Goal: Task Accomplishment & Management: Complete application form

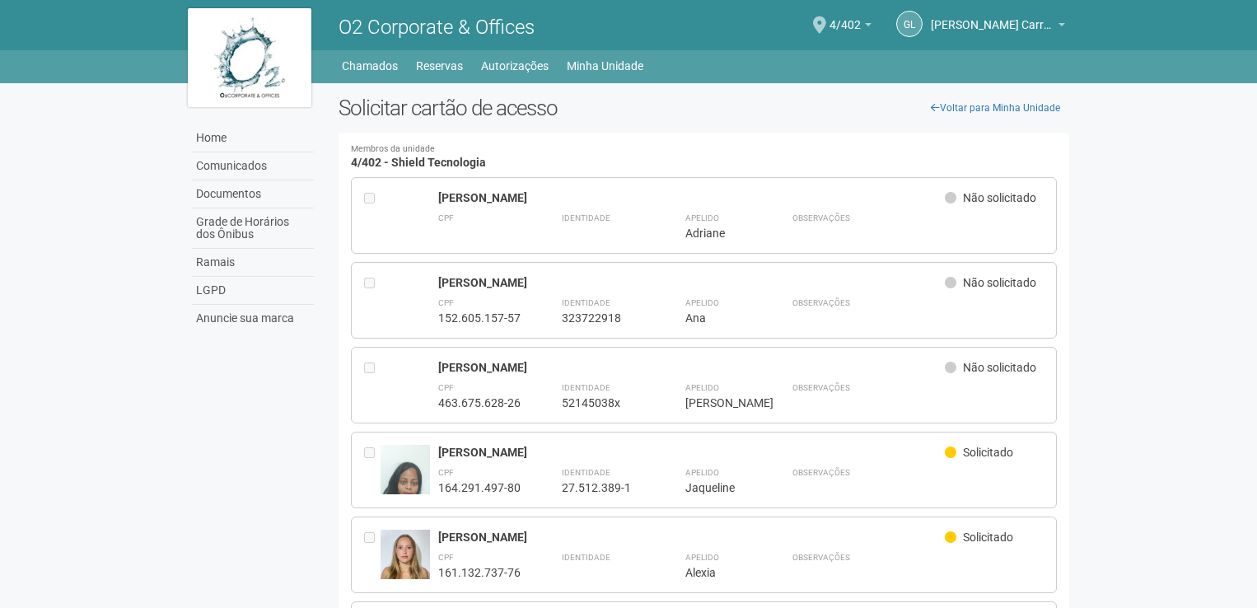
scroll to position [148, 0]
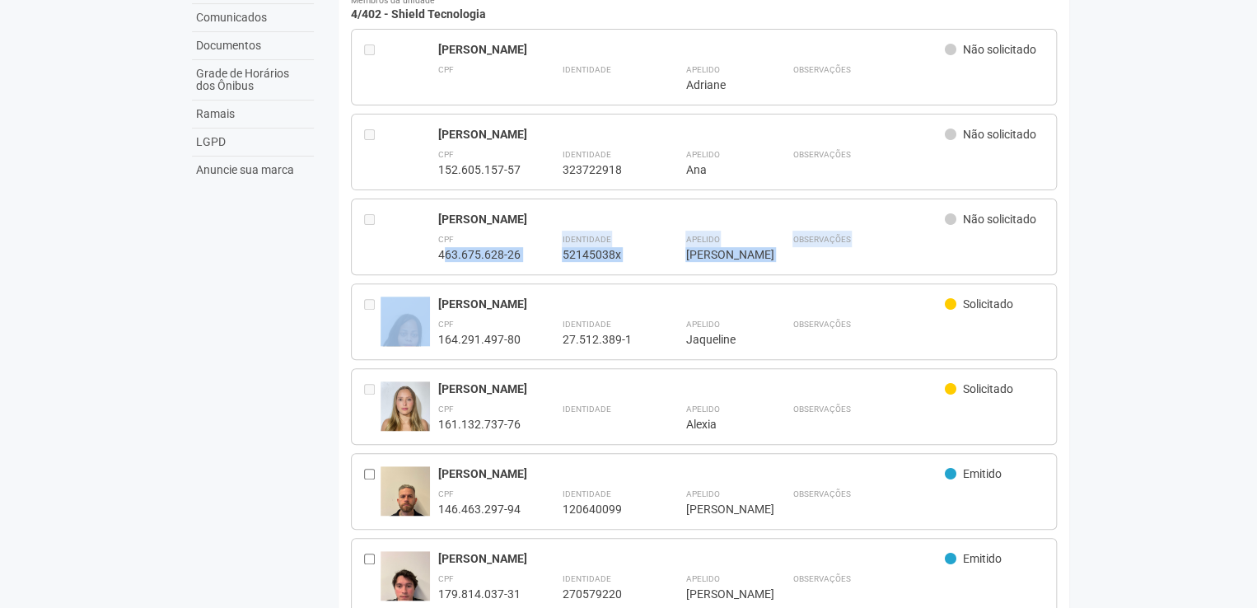
drag, startPoint x: 442, startPoint y: 255, endPoint x: 435, endPoint y: 278, distance: 24.2
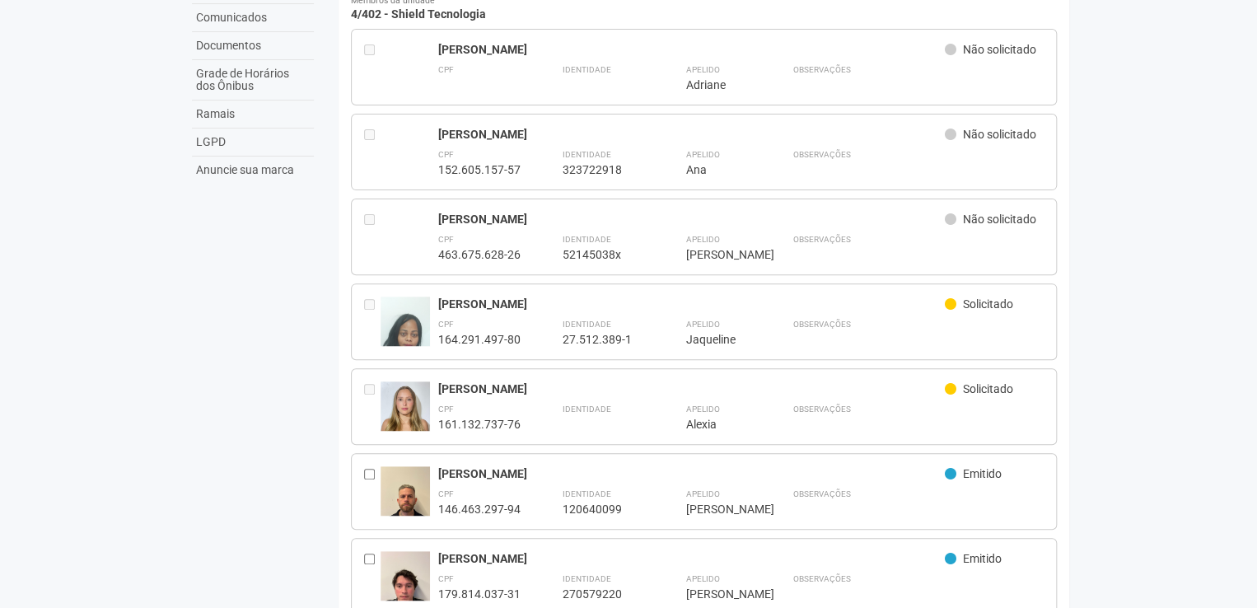
drag, startPoint x: 435, startPoint y: 278, endPoint x: 424, endPoint y: 245, distance: 35.4
click at [424, 245] on div at bounding box center [405, 236] width 49 height 49
drag, startPoint x: 440, startPoint y: 170, endPoint x: 532, endPoint y: 169, distance: 92.3
click at [532, 169] on div "CPF 152.605.157-57 Identidade 323722918 Apelido *** Ana Observações" at bounding box center [741, 161] width 606 height 31
copy div "152.605.157-57"
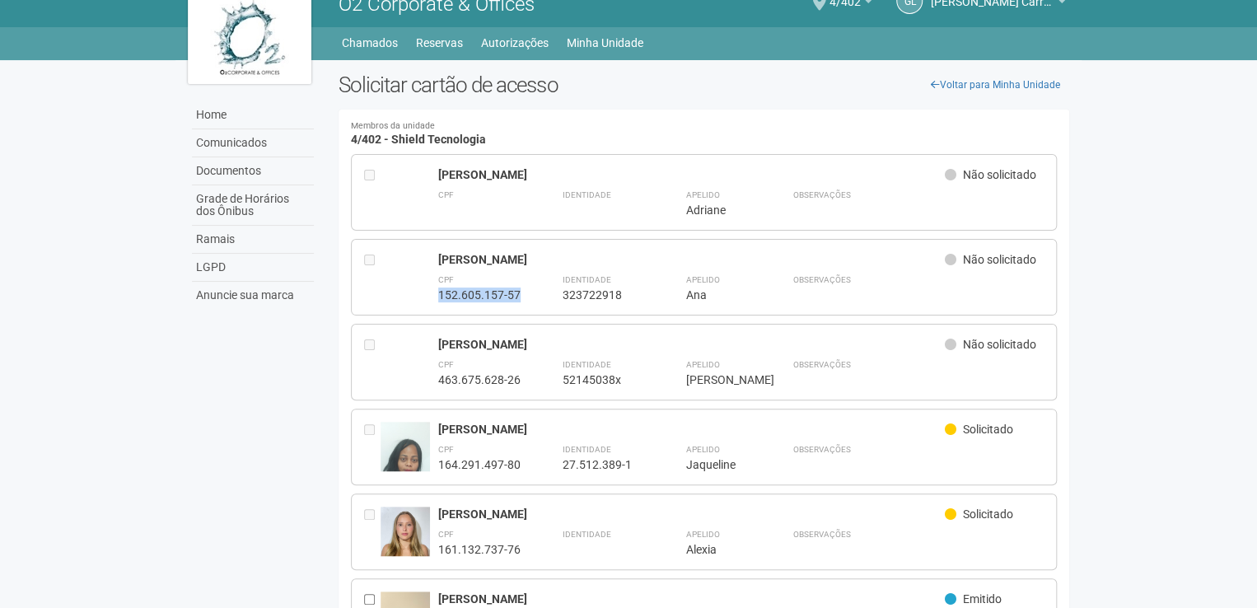
scroll to position [22, 0]
click at [377, 277] on div at bounding box center [372, 278] width 16 height 50
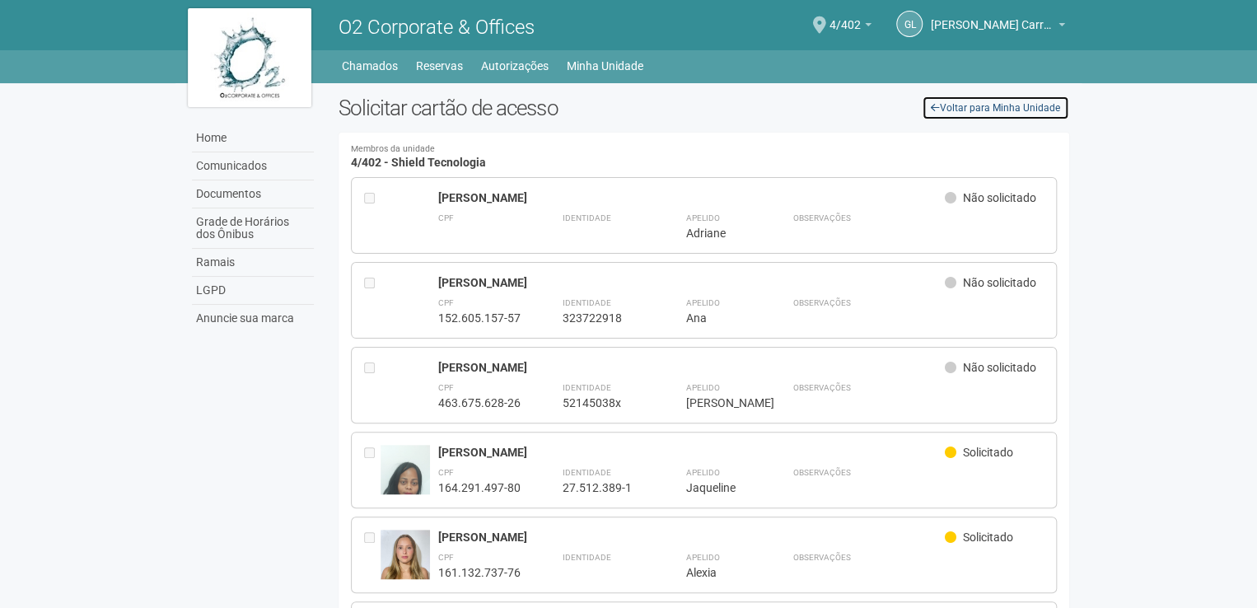
click at [946, 105] on link "Voltar para Minha Unidade" at bounding box center [995, 108] width 147 height 25
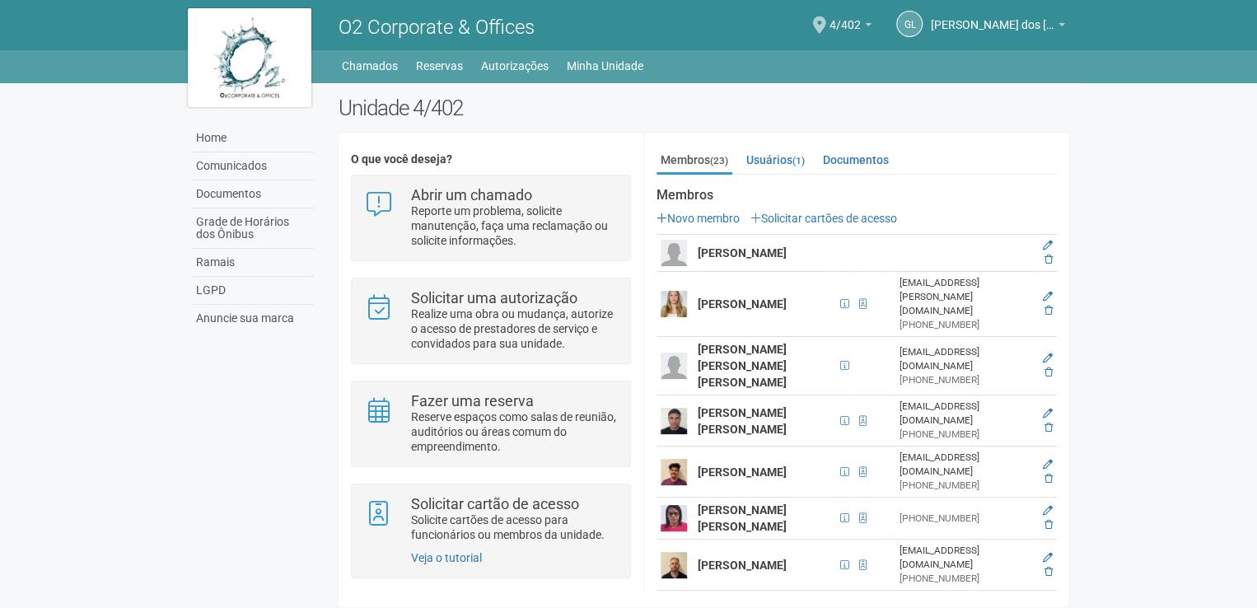
scroll to position [199, 0]
click at [1045, 352] on icon at bounding box center [1048, 357] width 10 height 10
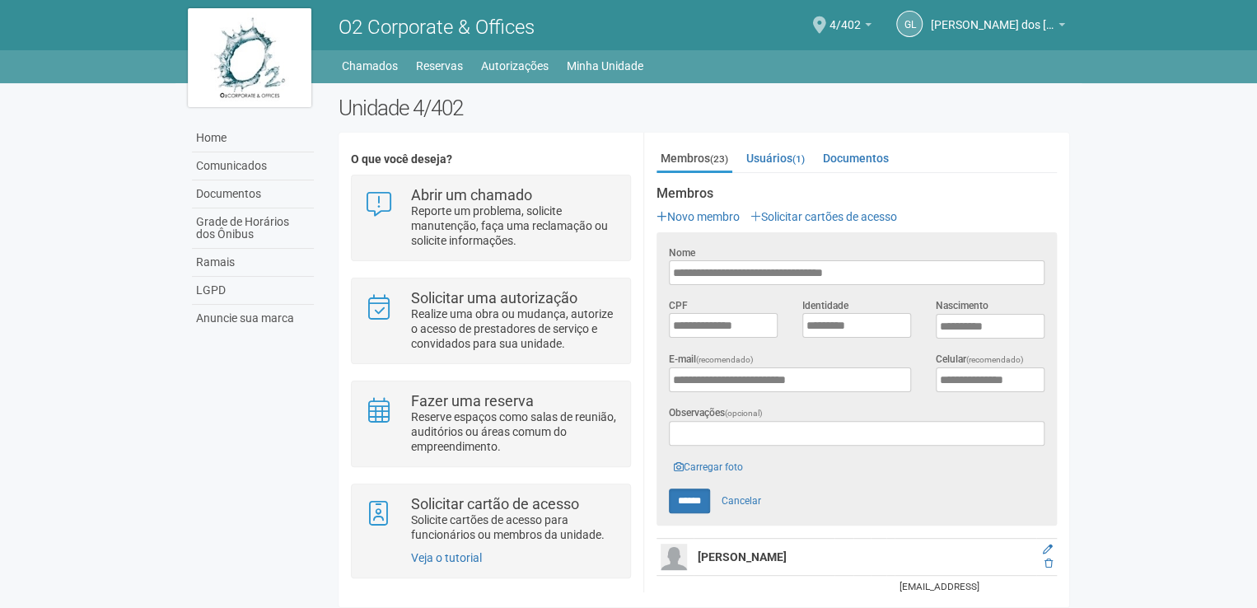
scroll to position [0, 0]
click at [712, 473] on link "Carregar foto" at bounding box center [708, 467] width 79 height 18
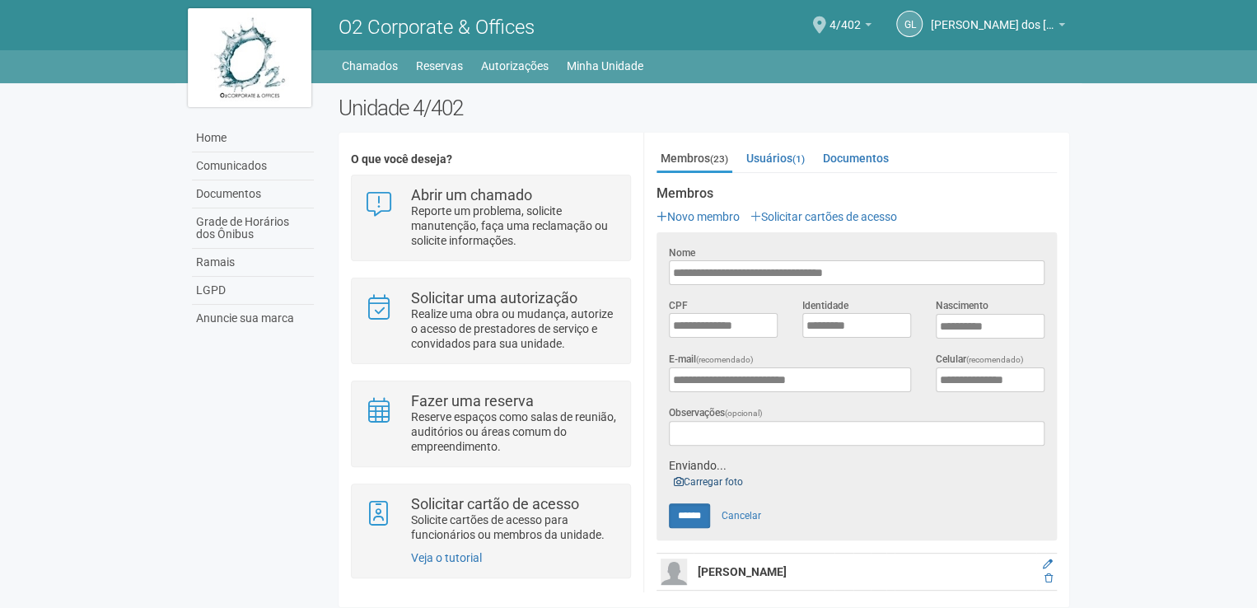
click at [181, 90] on div "Home Comunicados Documentos Grade de Horários dos Ônibus Ramais LGPD Anuncie su…" at bounding box center [250, 211] width 151 height 257
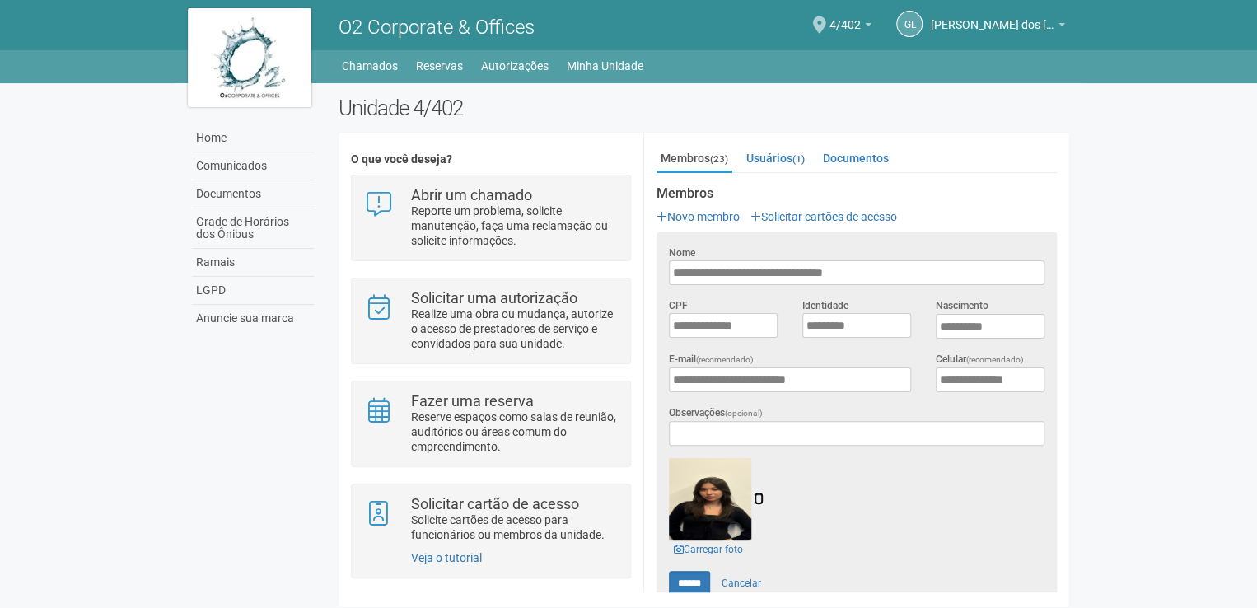
click at [758, 499] on icon at bounding box center [759, 499] width 10 height 12
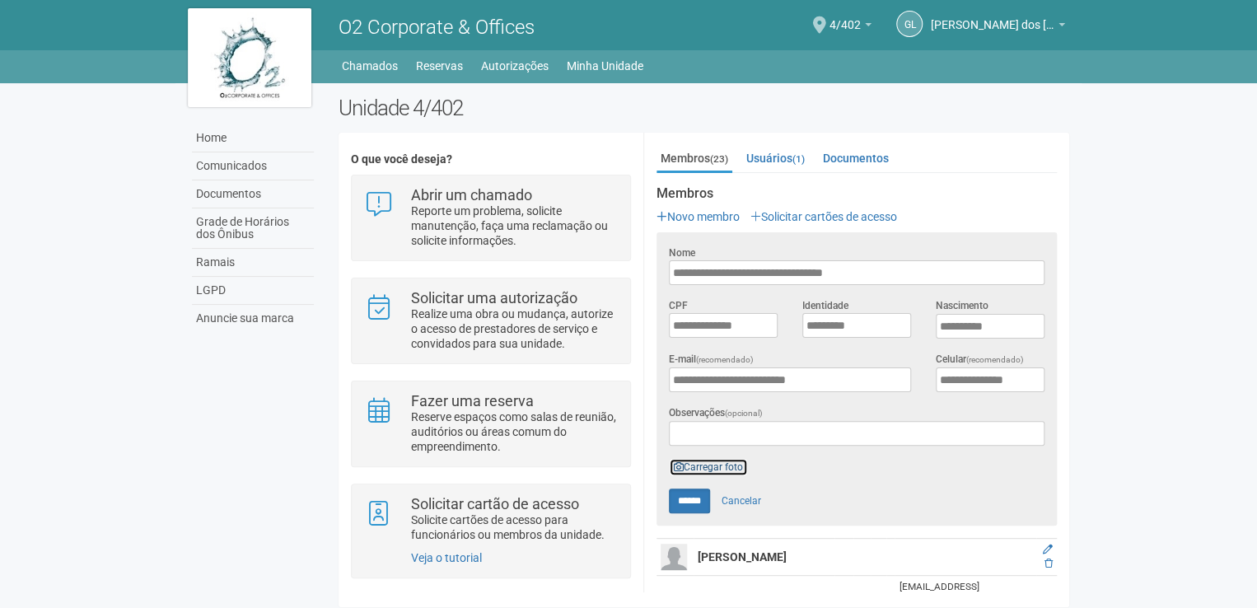
click at [704, 465] on link "Carregar foto" at bounding box center [708, 467] width 79 height 18
click at [731, 464] on link "Carregar foto" at bounding box center [708, 467] width 79 height 18
click at [694, 467] on link "Carregar foto" at bounding box center [708, 467] width 79 height 18
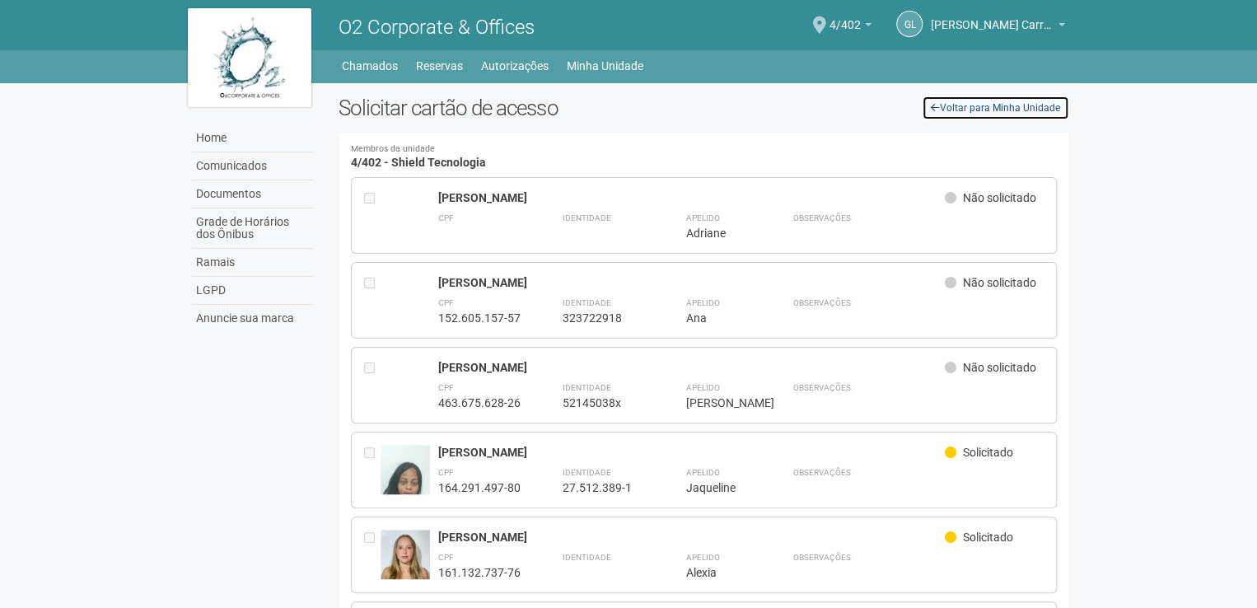
click at [1017, 102] on link "Voltar para Minha Unidade" at bounding box center [995, 108] width 147 height 25
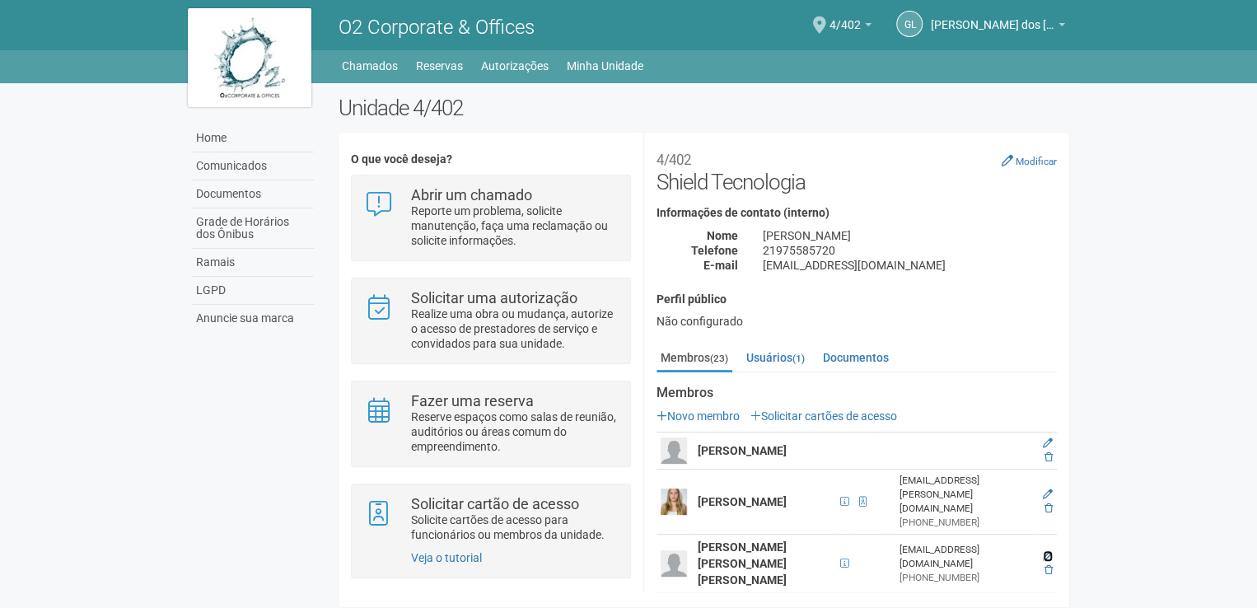
click at [1045, 551] on icon at bounding box center [1048, 556] width 10 height 10
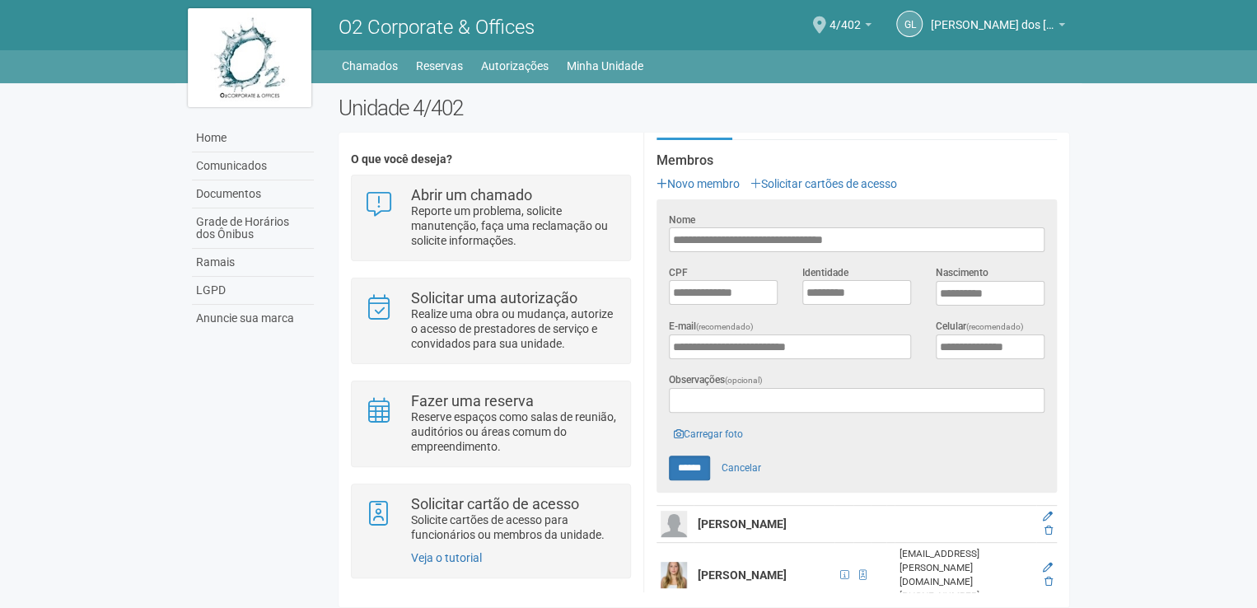
scroll to position [292, 0]
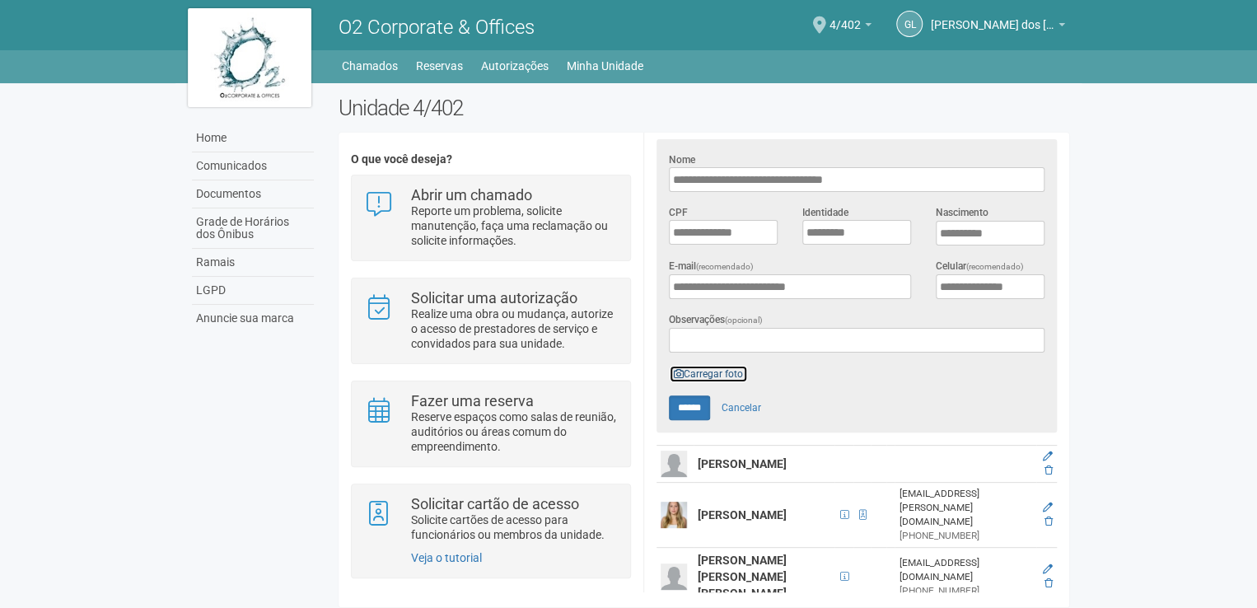
click at [715, 371] on link "Carregar foto" at bounding box center [708, 374] width 79 height 18
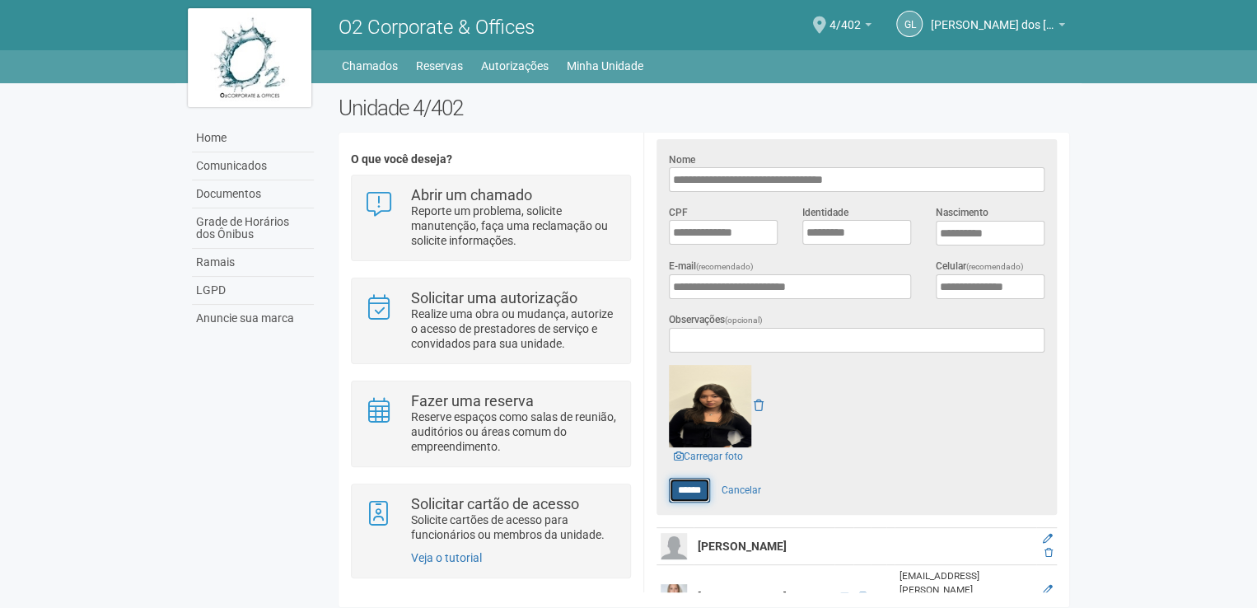
click at [692, 486] on input "******" at bounding box center [689, 490] width 41 height 25
type input "******"
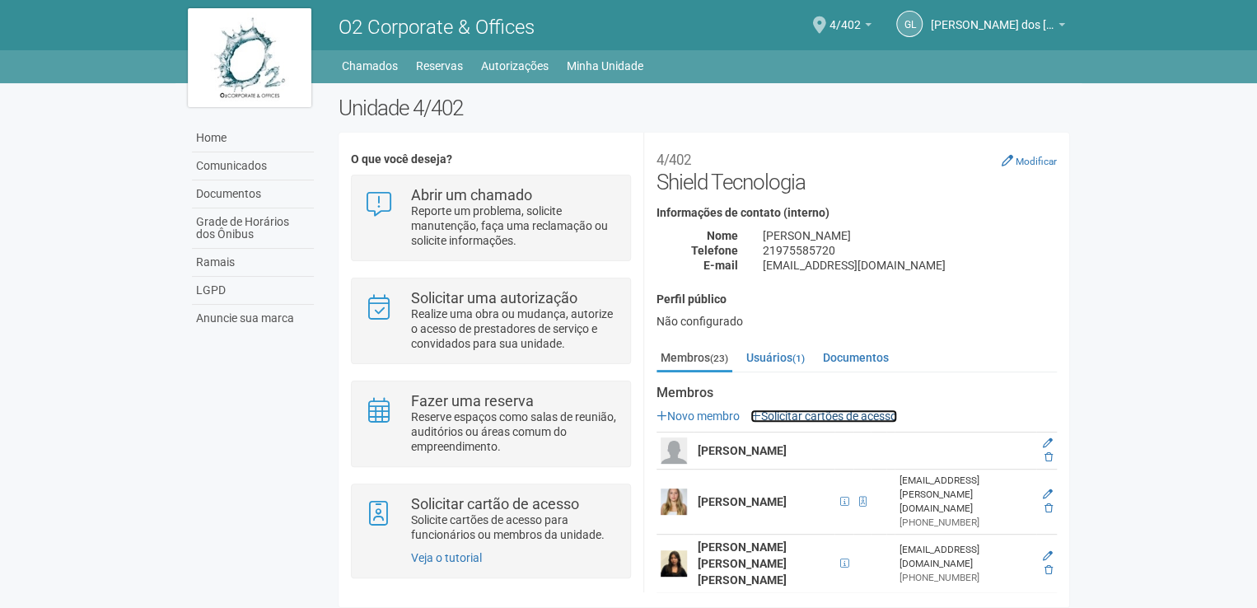
click at [816, 411] on link "Solicitar cartões de acesso" at bounding box center [824, 415] width 147 height 13
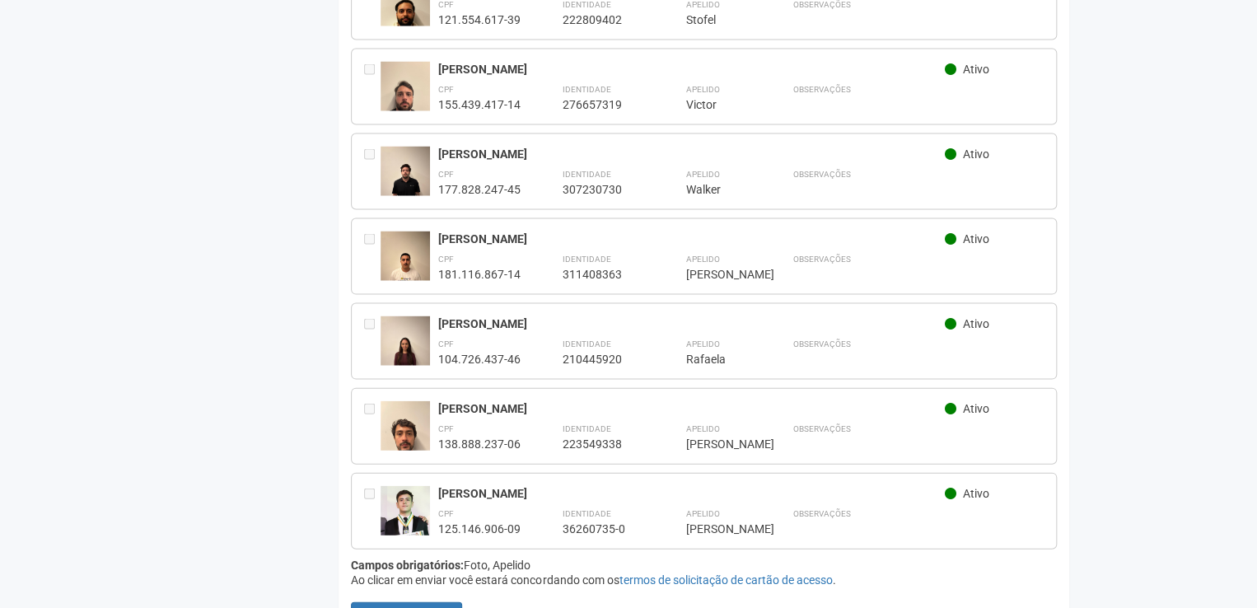
scroll to position [1608, 0]
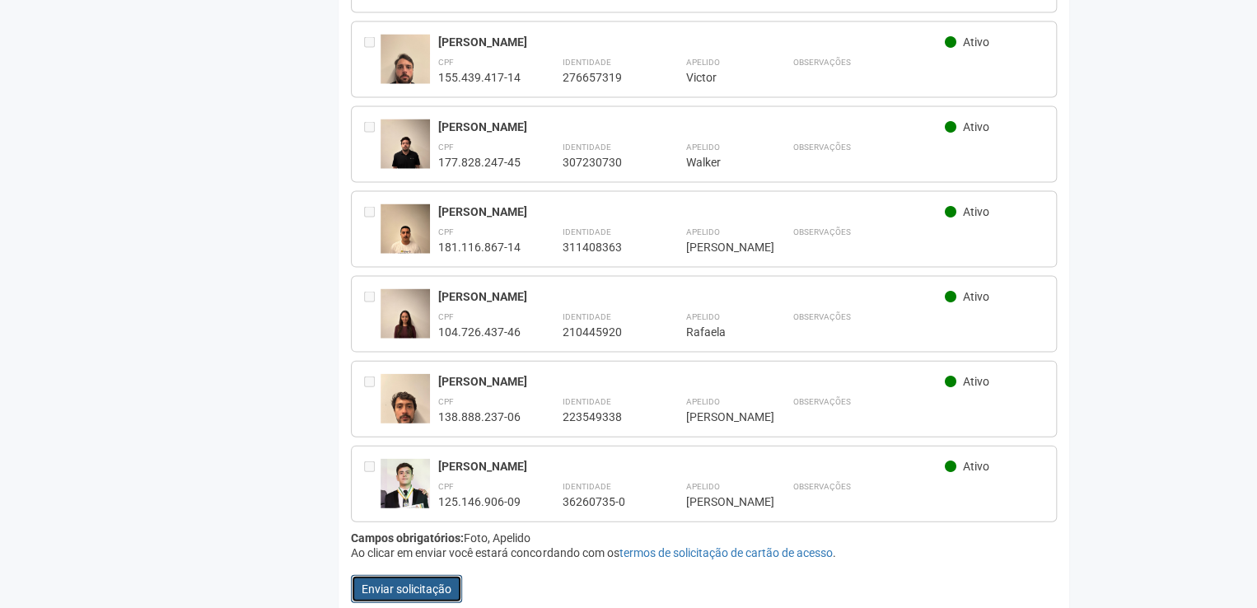
click at [450, 575] on button "Enviar solicitação" at bounding box center [406, 589] width 111 height 28
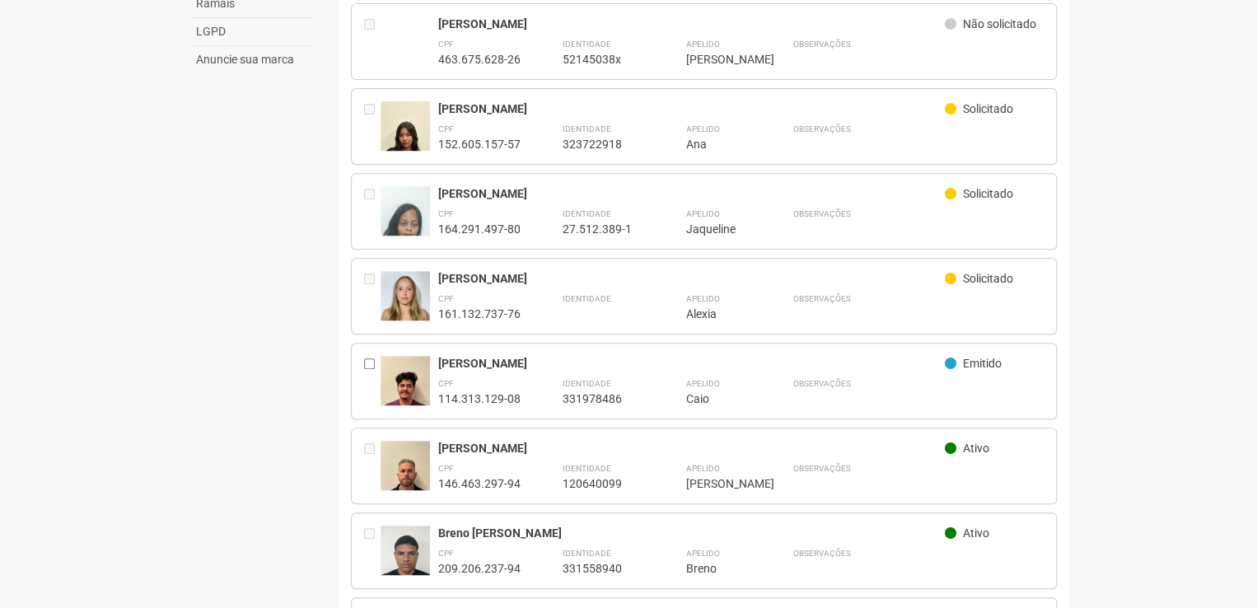
scroll to position [260, 0]
click at [405, 373] on img at bounding box center [405, 388] width 49 height 66
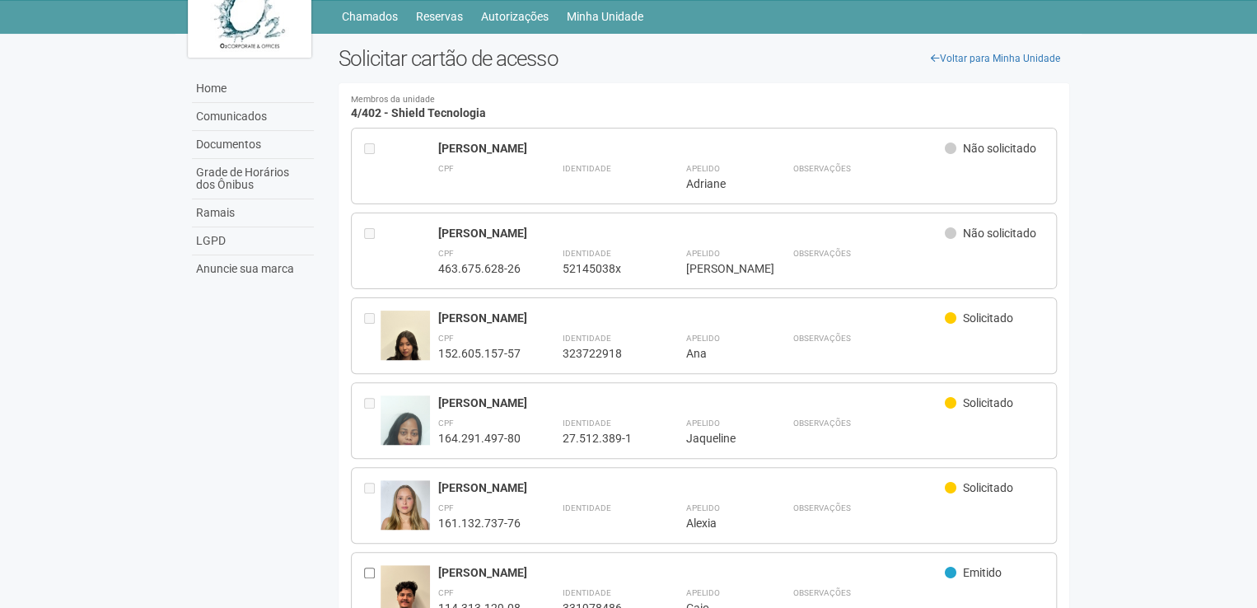
scroll to position [0, 0]
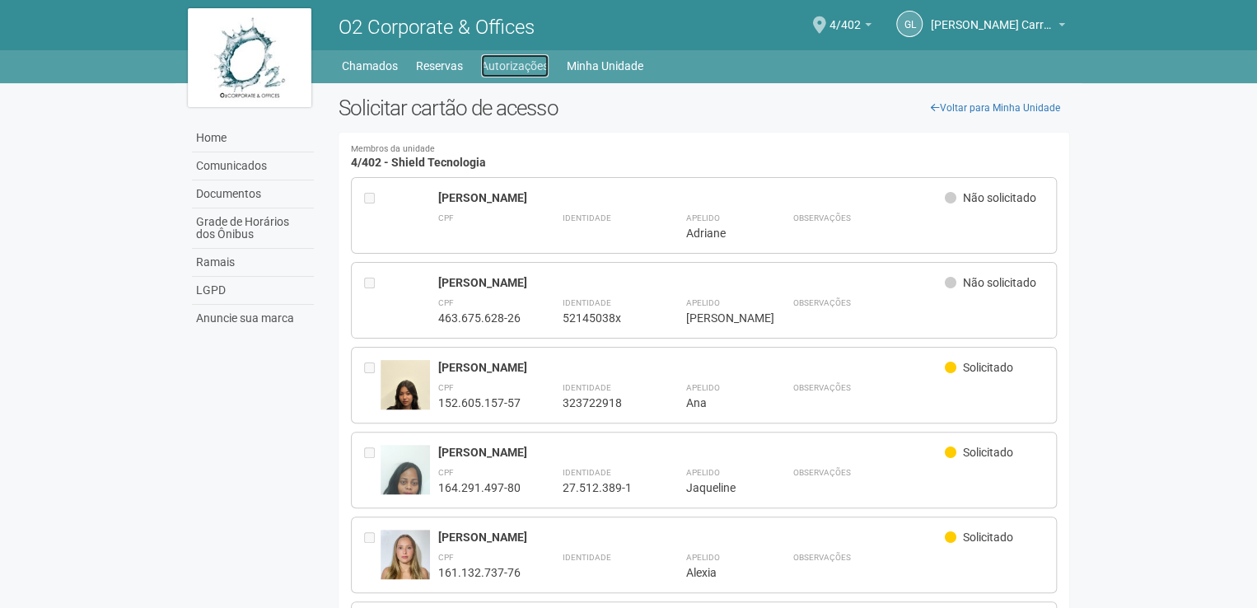
click at [521, 68] on link "Autorizações" at bounding box center [515, 65] width 68 height 23
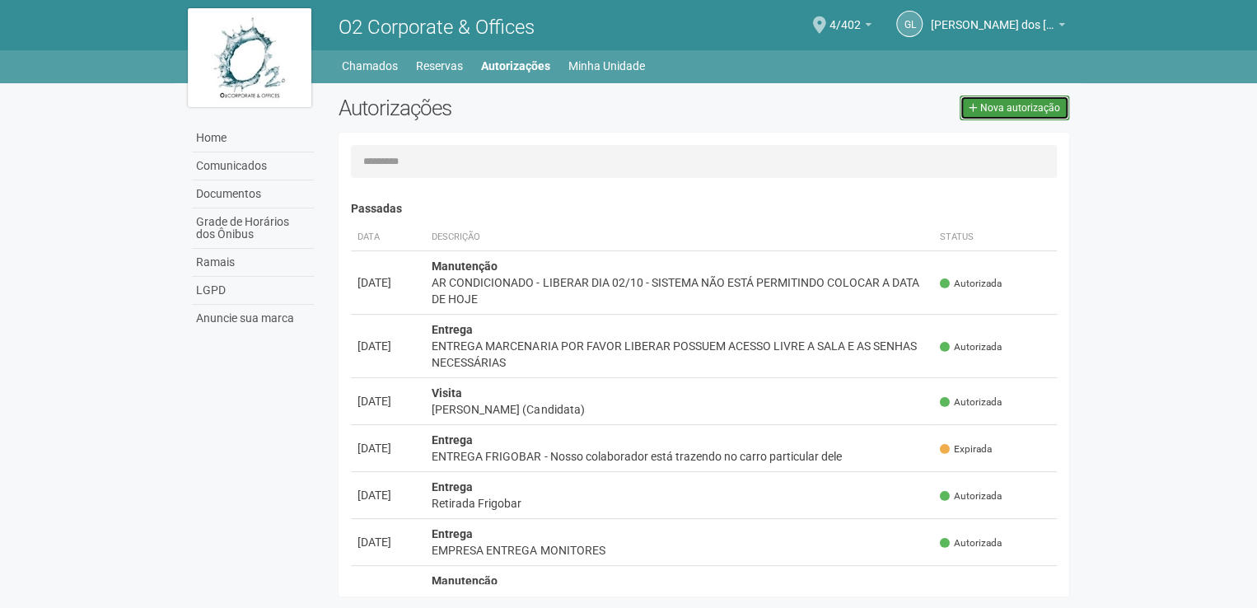
click at [1014, 113] on span "Nova autorização" at bounding box center [1020, 108] width 80 height 12
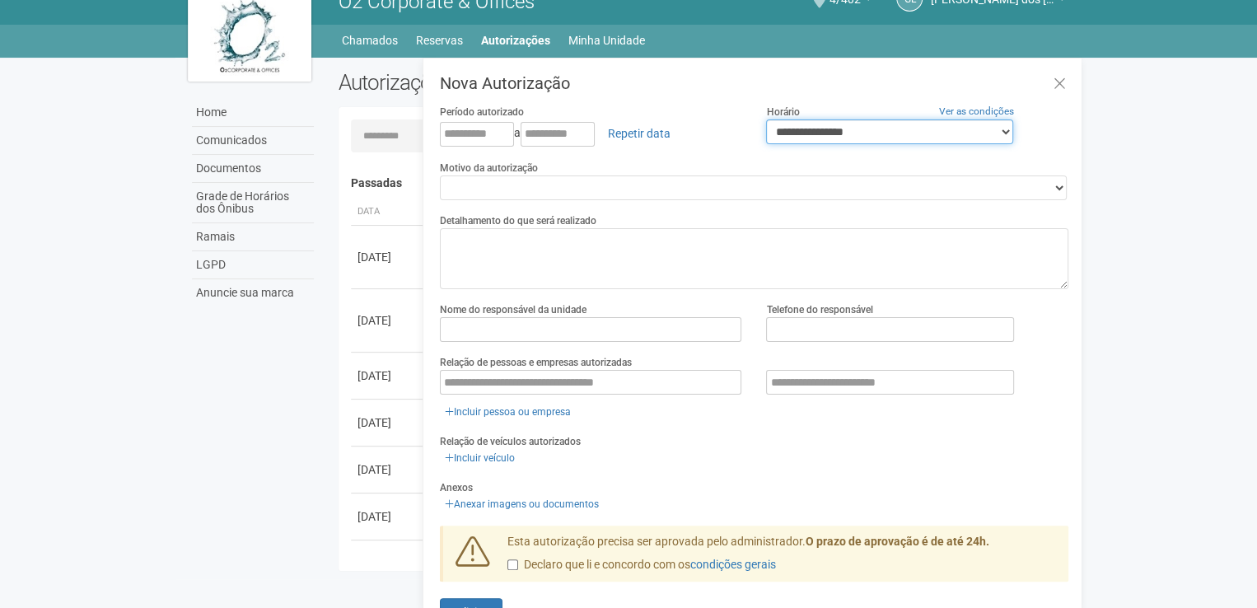
click at [1005, 132] on select "**********" at bounding box center [889, 131] width 247 height 25
select select "*"
click at [766, 119] on select "**********" at bounding box center [889, 131] width 247 height 25
click at [501, 138] on input "text" at bounding box center [477, 134] width 74 height 25
type input "*"
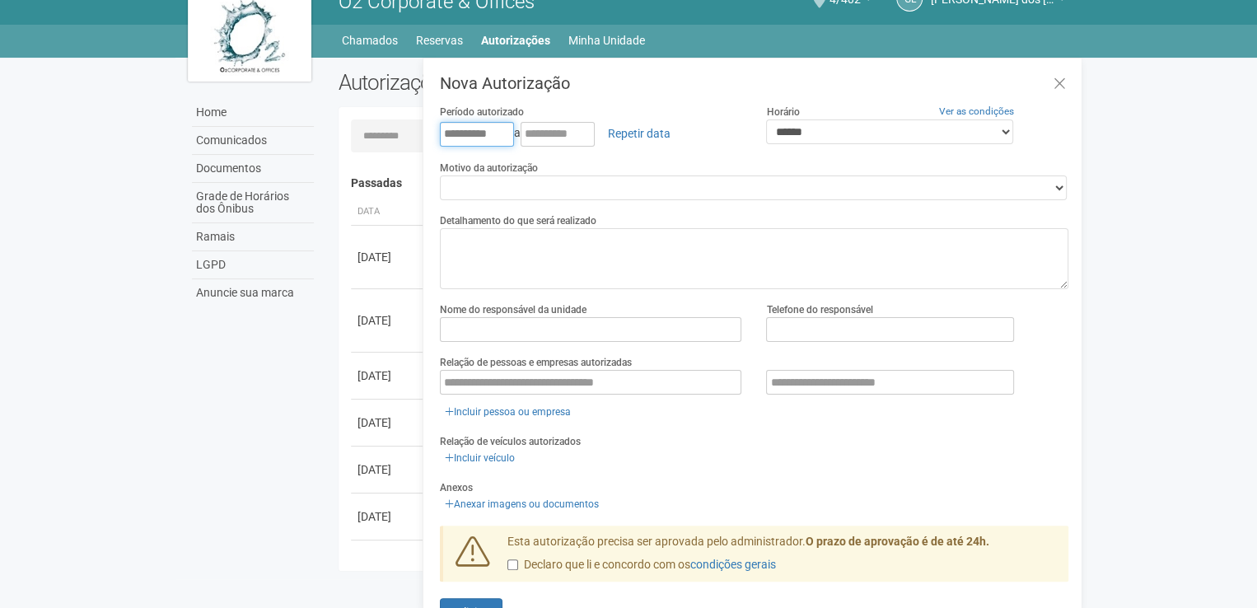
type input "**********"
click at [541, 133] on input "text" at bounding box center [558, 134] width 74 height 25
click at [636, 123] on link "Repetir data" at bounding box center [639, 133] width 84 height 28
type input "**********"
click at [640, 138] on link "Repetir data" at bounding box center [639, 133] width 84 height 28
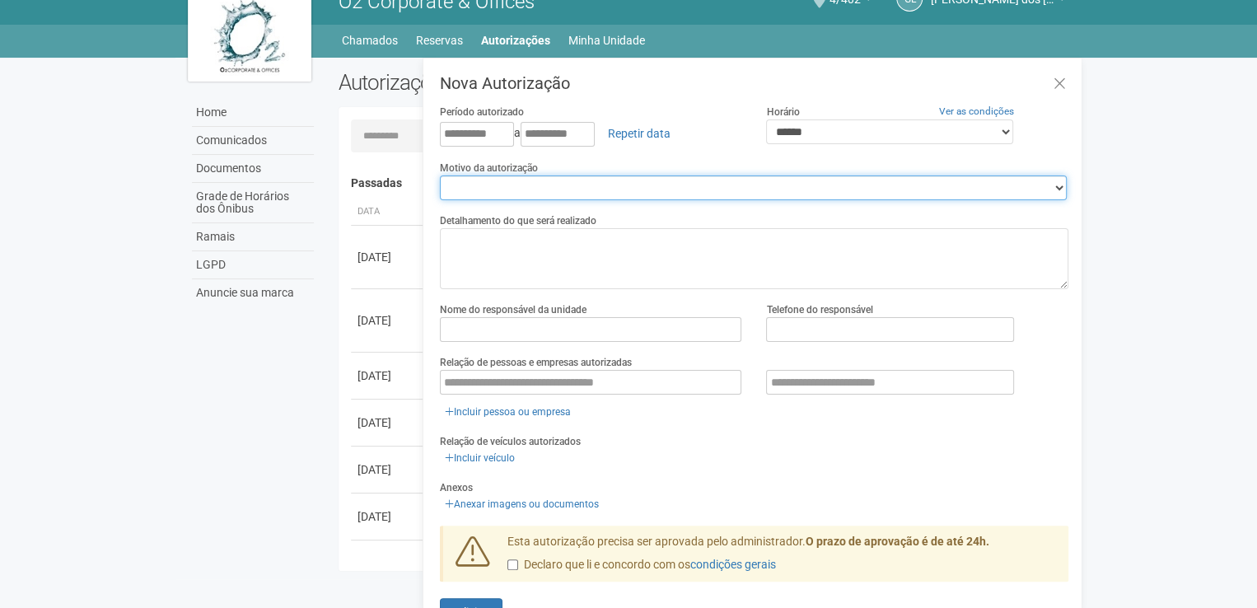
click at [518, 180] on select "**********" at bounding box center [753, 187] width 627 height 25
select select "******"
click at [440, 175] on select "**********" at bounding box center [753, 187] width 627 height 25
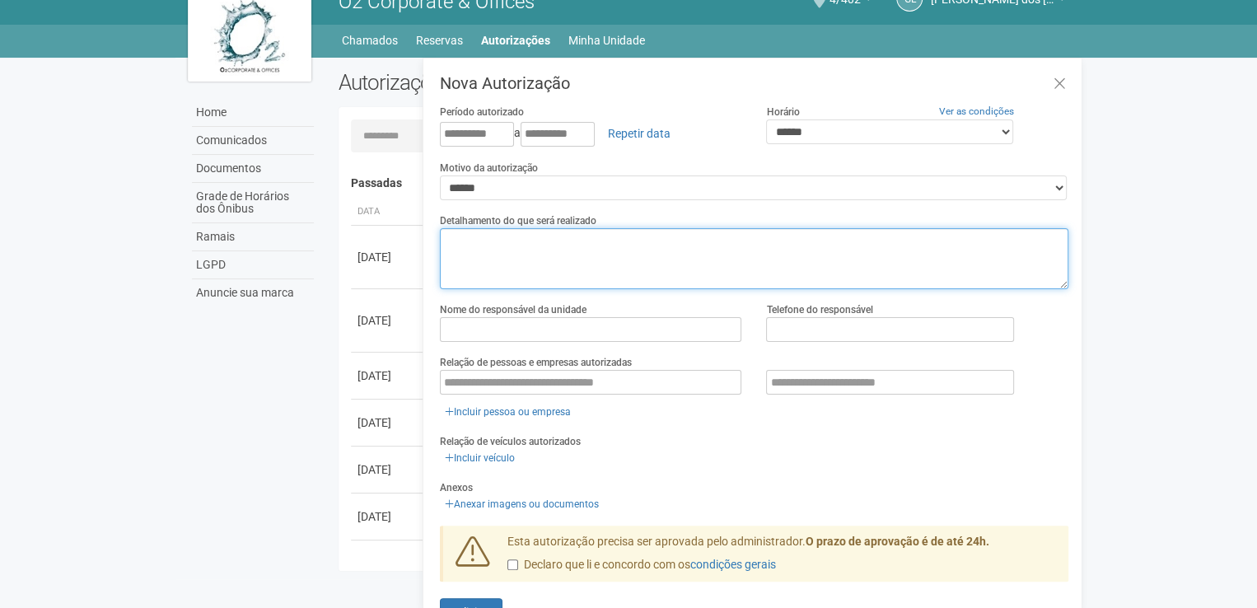
click at [501, 246] on textarea at bounding box center [754, 258] width 629 height 61
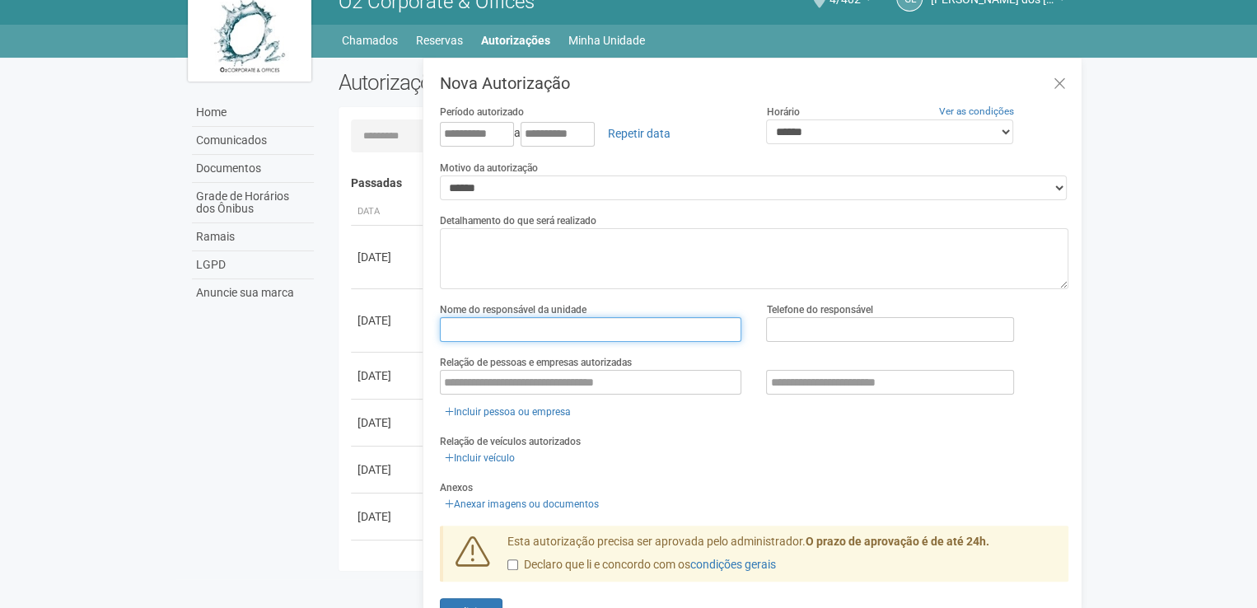
click at [468, 331] on input "text" at bounding box center [591, 329] width 302 height 25
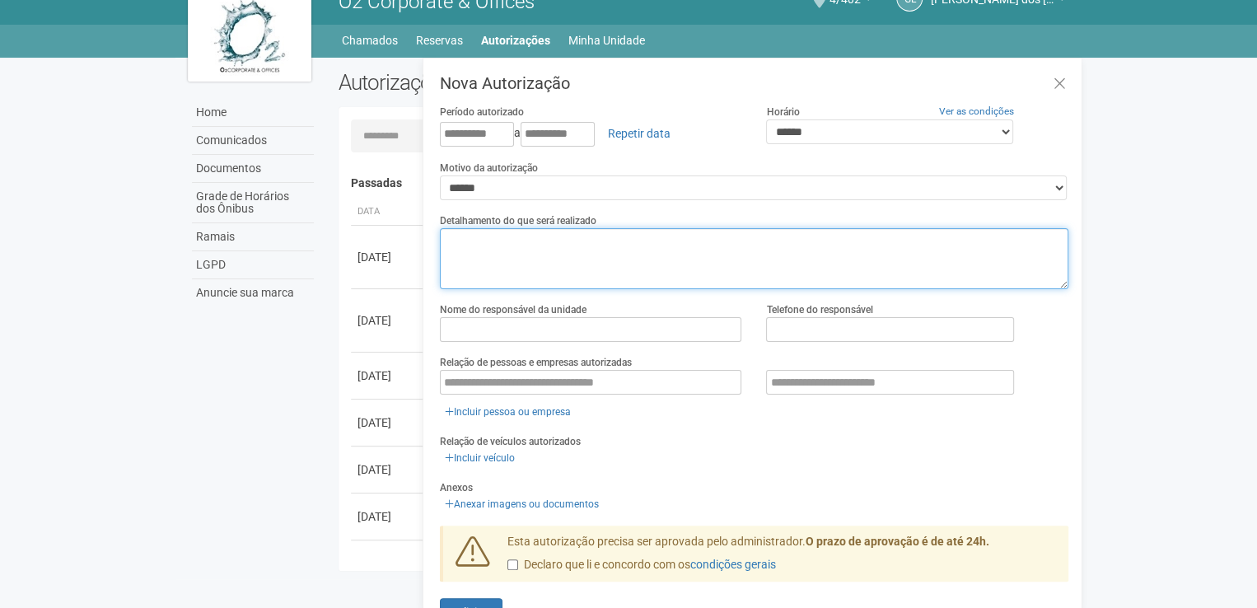
click at [718, 288] on textarea at bounding box center [754, 258] width 629 height 61
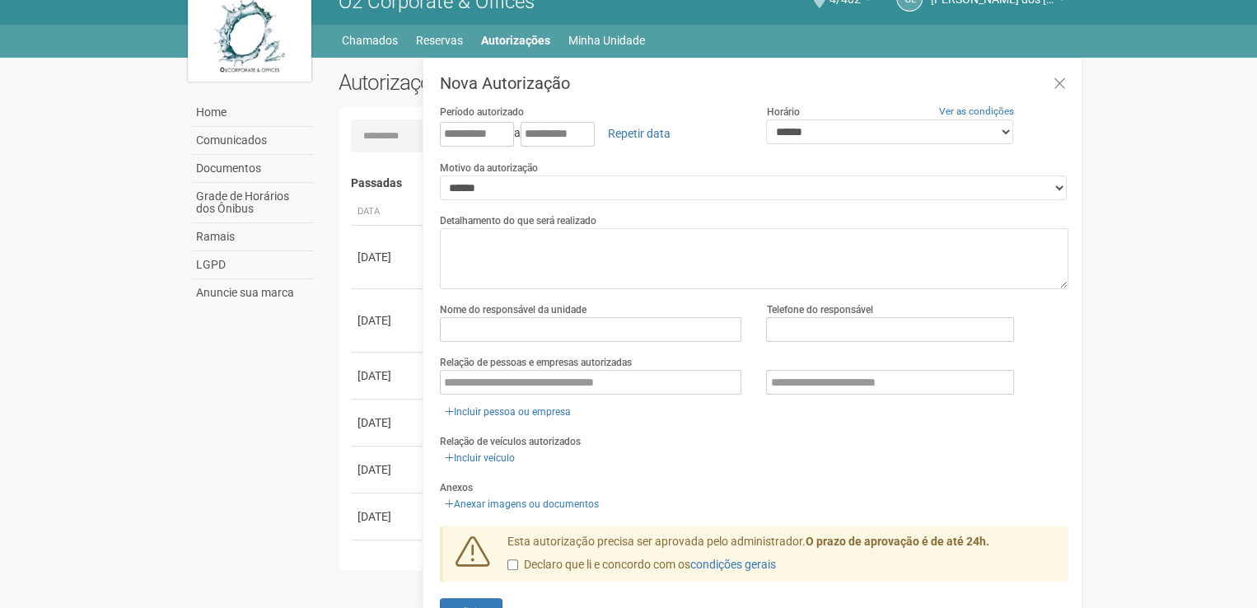
click at [634, 394] on div "Incluir pessoa ou empresa" at bounding box center [754, 395] width 629 height 51
click at [634, 381] on input "text" at bounding box center [591, 382] width 302 height 25
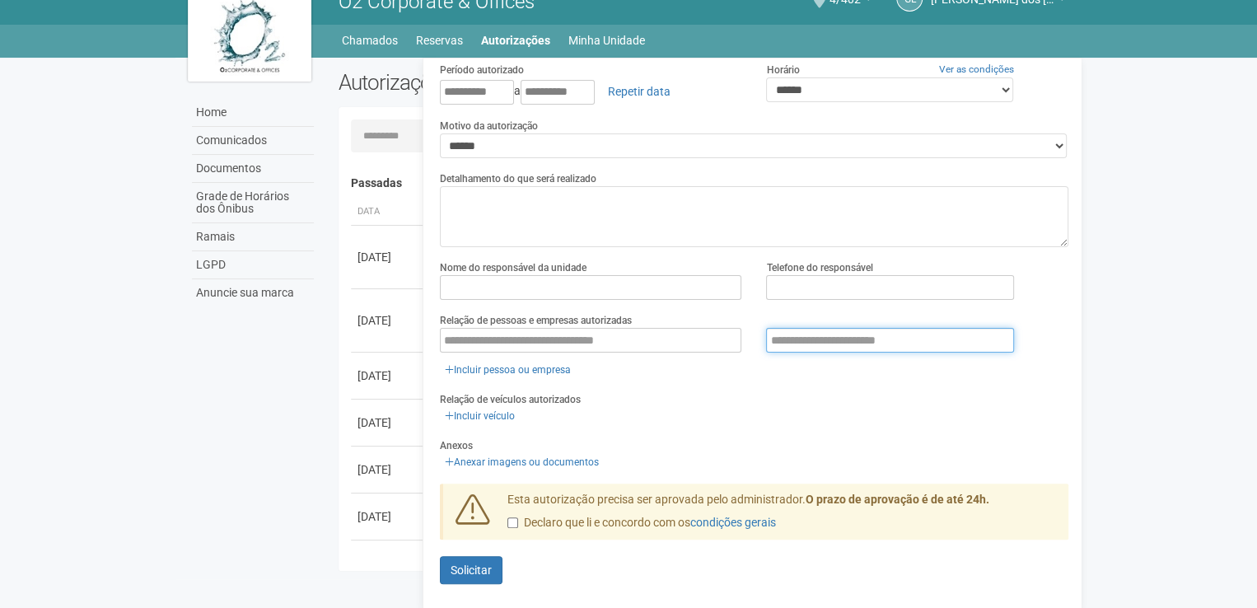
click at [797, 342] on input "text" at bounding box center [889, 340] width 247 height 25
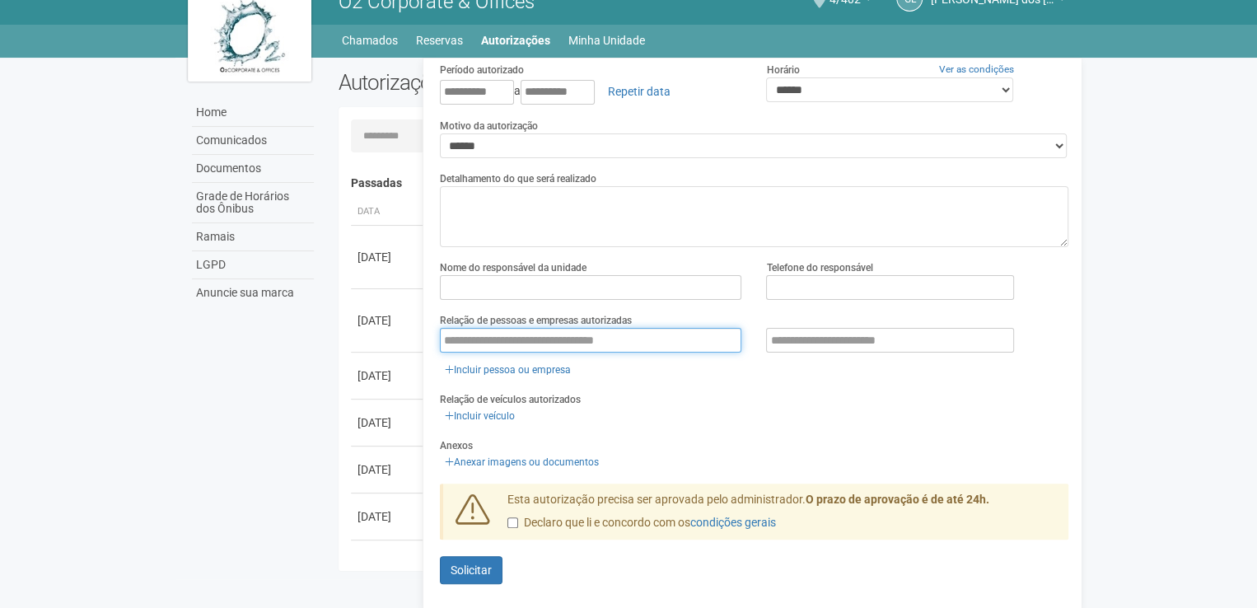
click at [499, 344] on input "text" at bounding box center [591, 340] width 302 height 25
type input "*"
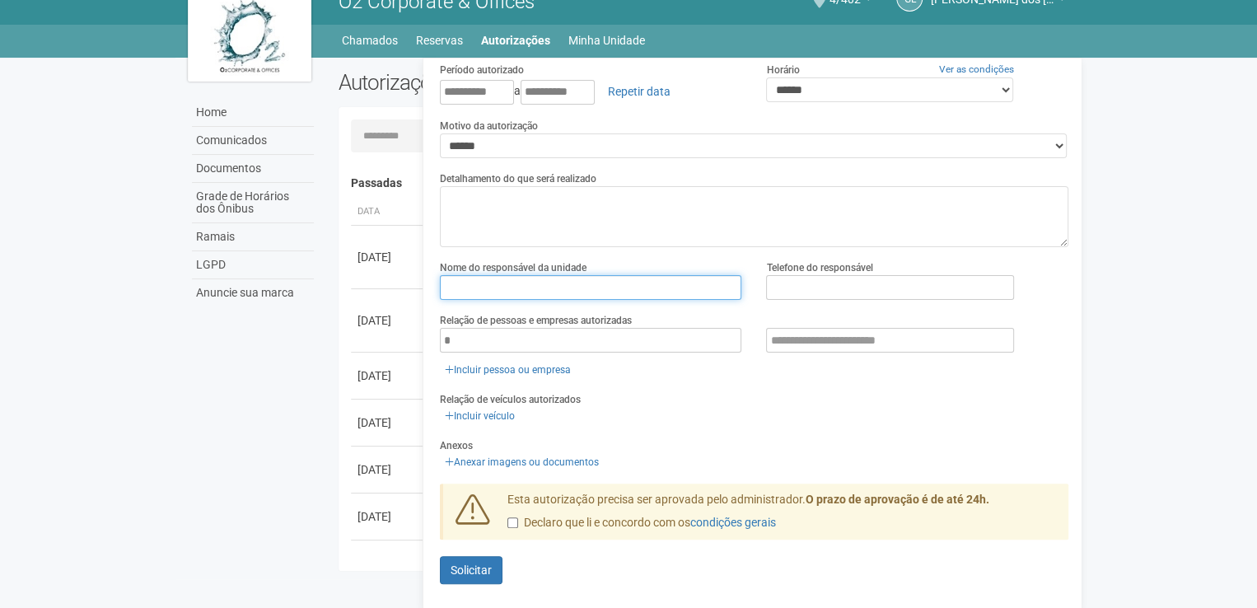
click at [524, 289] on input "text" at bounding box center [591, 287] width 302 height 25
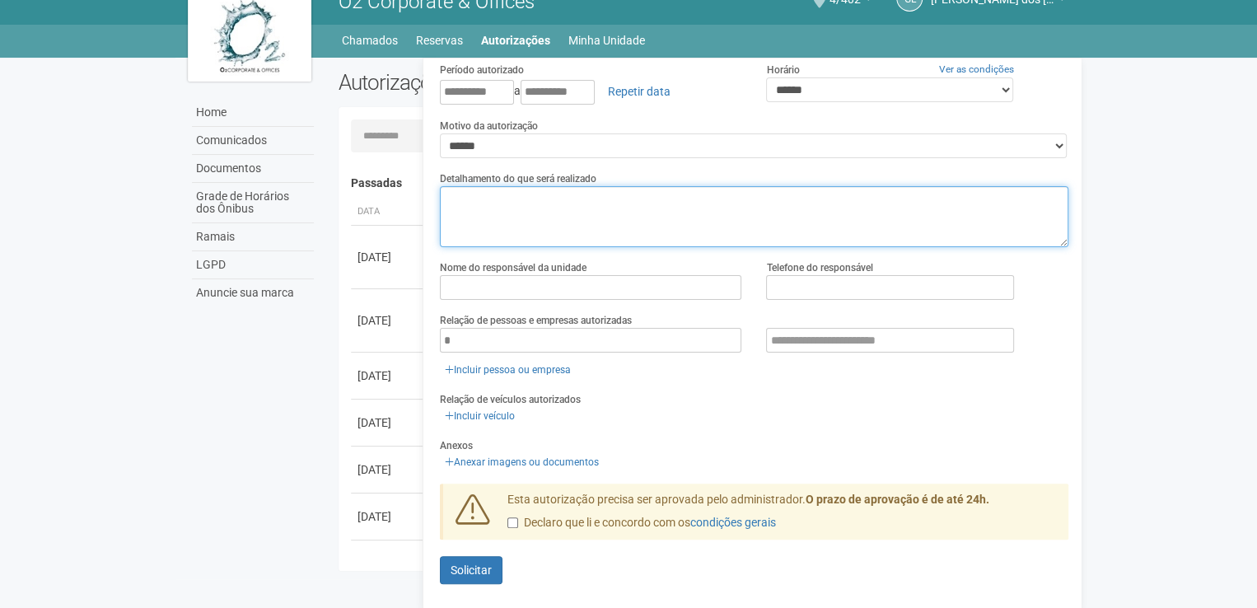
click at [638, 240] on textarea at bounding box center [754, 216] width 629 height 61
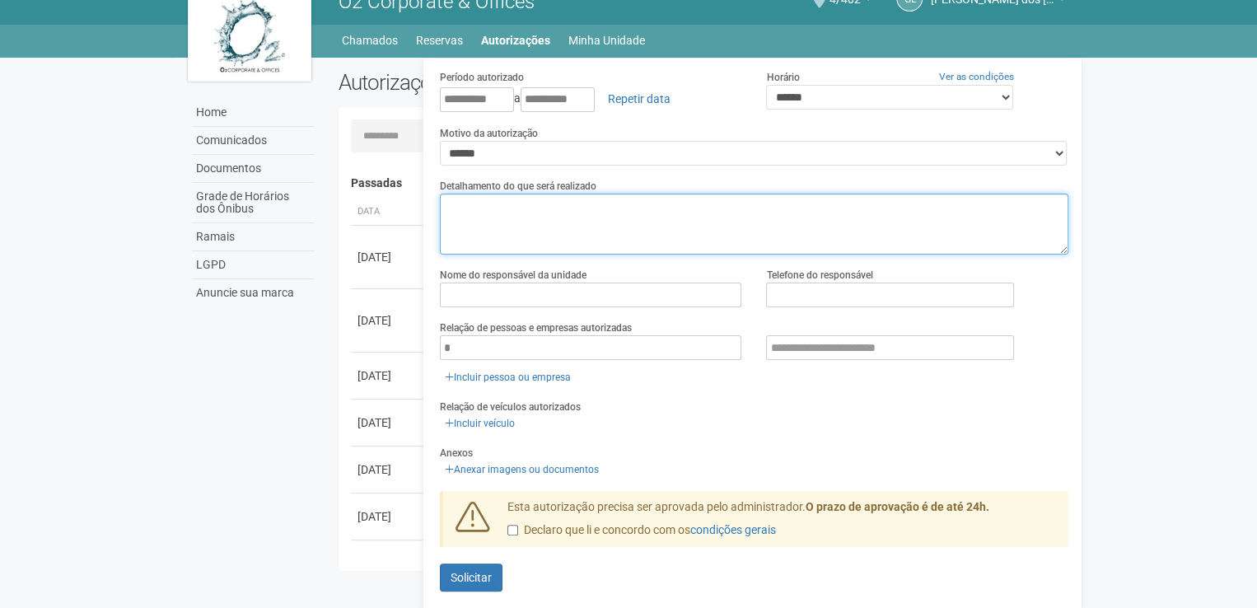
scroll to position [36, 0]
type textarea "*"
type textarea "*******"
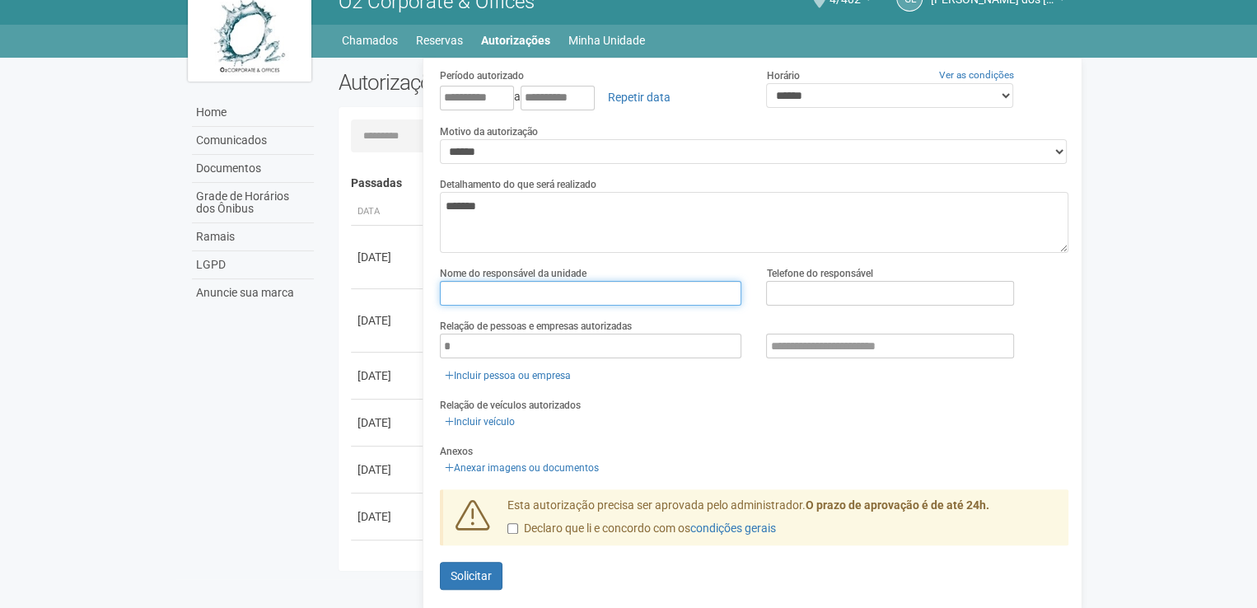
click at [514, 302] on input "text" at bounding box center [591, 293] width 302 height 25
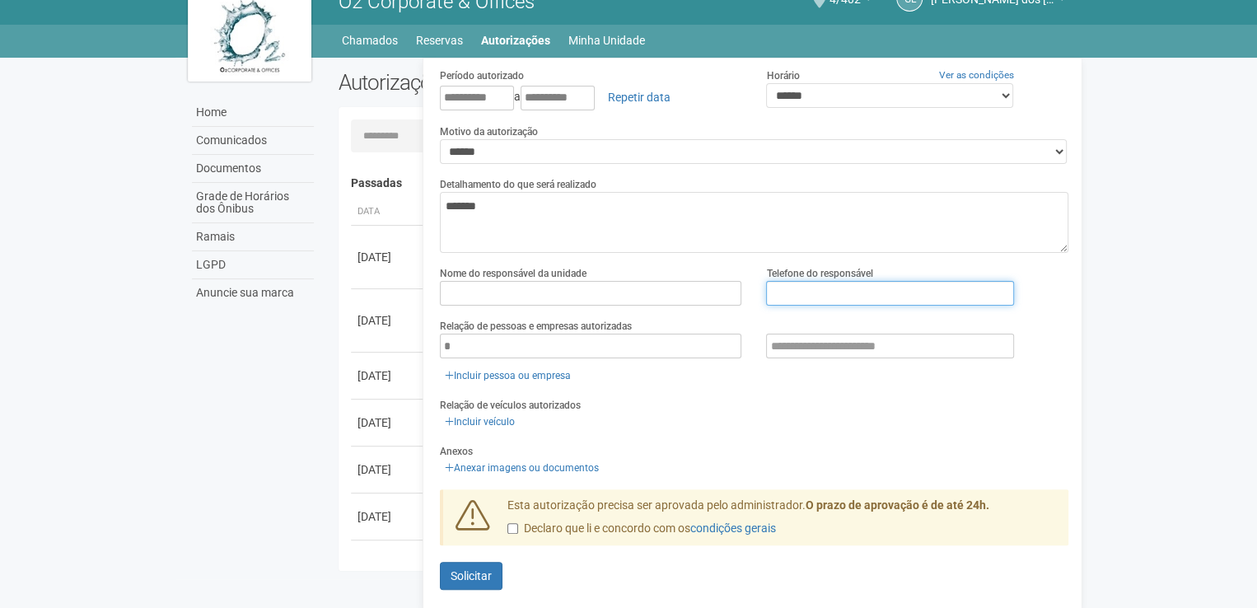
click at [783, 297] on input "text" at bounding box center [889, 293] width 247 height 25
type input "*"
